Goal: Transaction & Acquisition: Download file/media

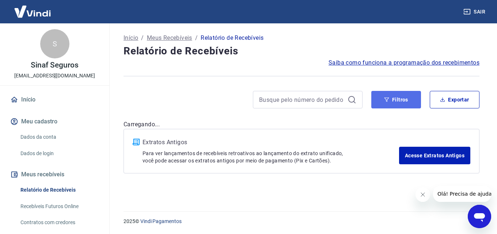
click at [412, 97] on button "Filtros" at bounding box center [397, 100] width 50 height 18
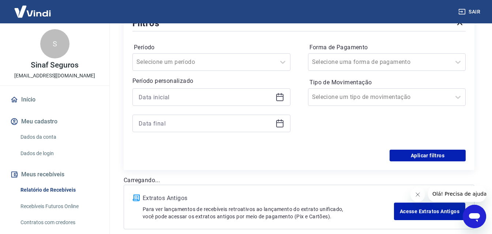
scroll to position [110, 0]
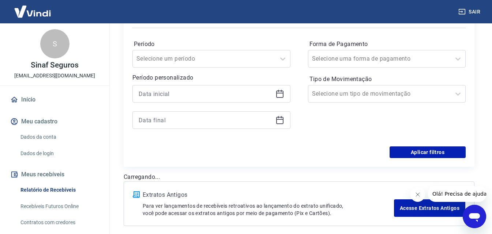
click at [277, 94] on icon at bounding box center [279, 94] width 7 height 7
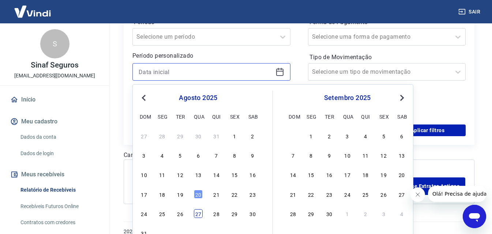
scroll to position [142, 0]
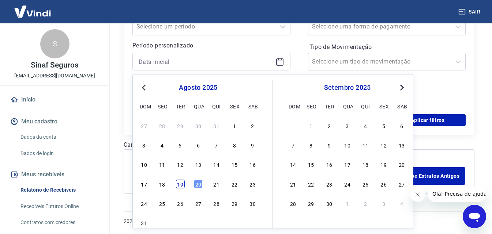
click at [183, 187] on div "19" at bounding box center [180, 184] width 9 height 9
type input "19/08/2025"
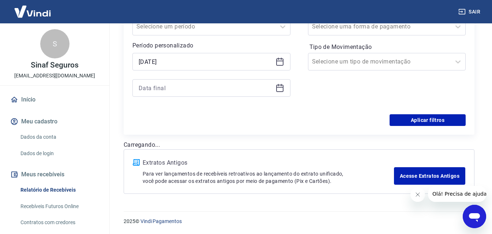
click at [280, 88] on icon at bounding box center [279, 87] width 7 height 1
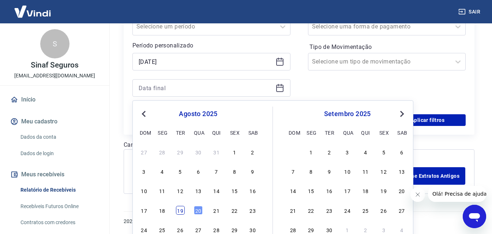
click at [183, 211] on div "19" at bounding box center [180, 210] width 9 height 9
type input "19/08/2025"
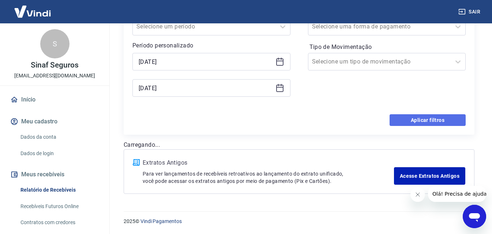
click at [462, 116] on button "Aplicar filtros" at bounding box center [428, 120] width 76 height 12
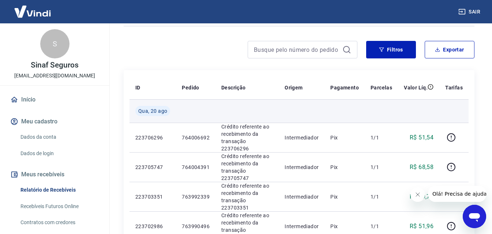
scroll to position [37, 0]
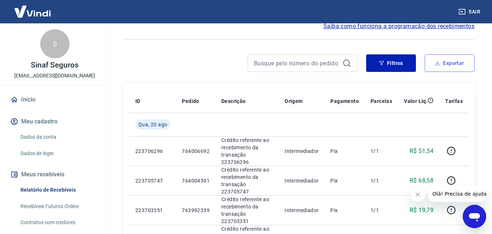
click at [455, 61] on button "Exportar" at bounding box center [450, 63] width 50 height 18
type input "19/08/2025"
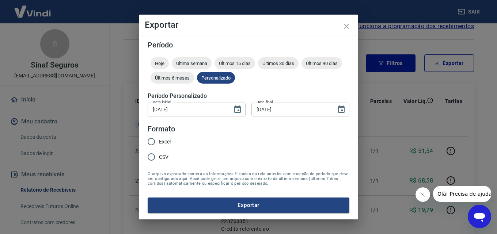
click at [165, 143] on span "Excel" at bounding box center [165, 142] width 12 height 8
click at [159, 143] on input "Excel" at bounding box center [151, 141] width 15 height 15
radio input "true"
click at [282, 205] on button "Exportar" at bounding box center [249, 205] width 202 height 15
